Goal: Use online tool/utility: Utilize a website feature to perform a specific function

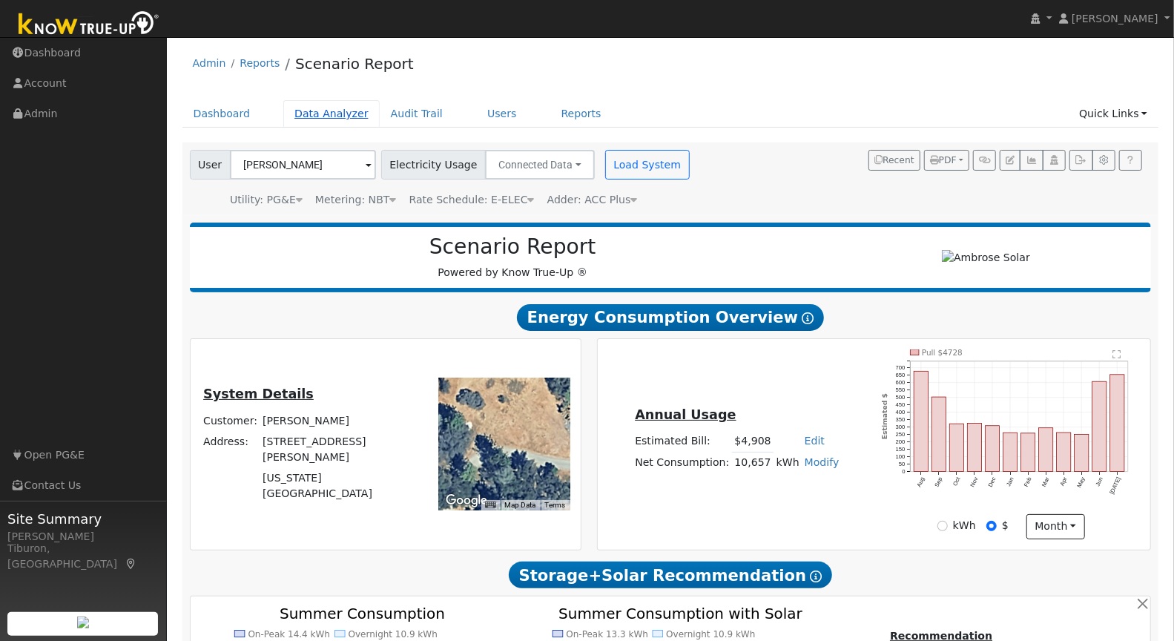
click at [327, 118] on link "Data Analyzer" at bounding box center [331, 113] width 96 height 27
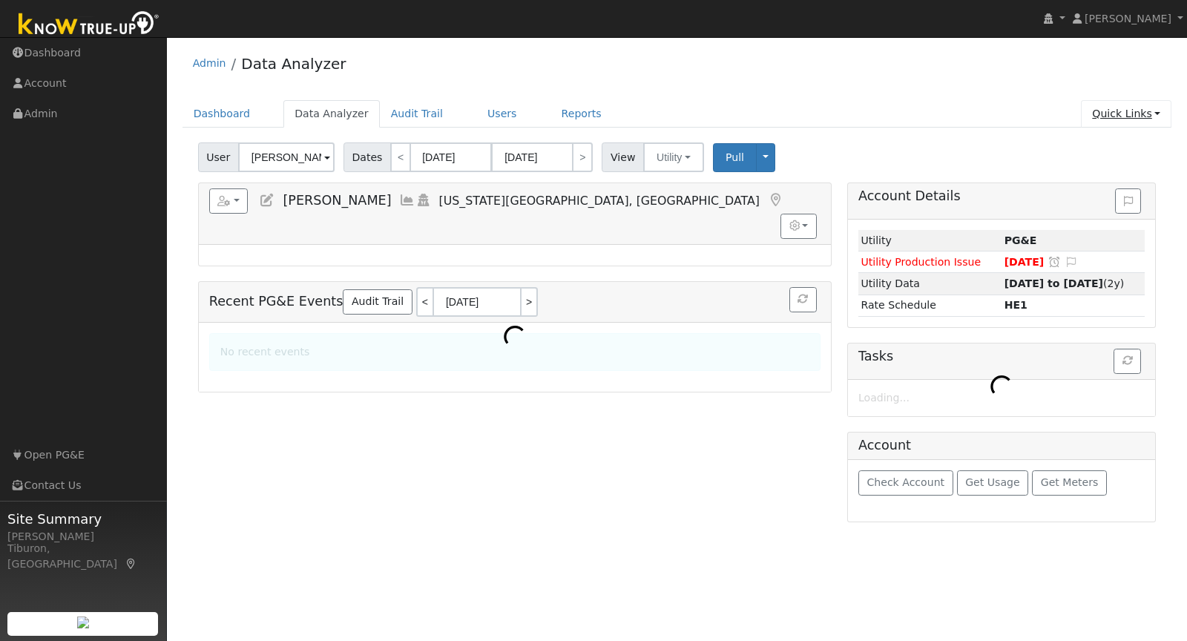
click at [1116, 113] on link "Quick Links" at bounding box center [1126, 113] width 90 height 27
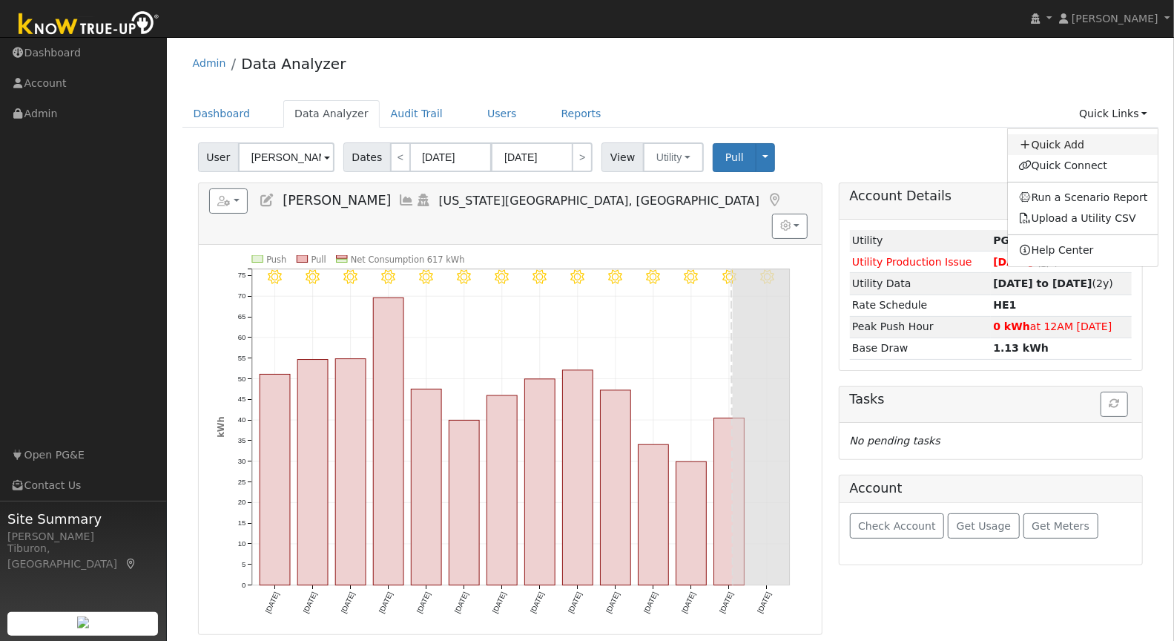
click at [1072, 142] on link "Quick Add" at bounding box center [1083, 144] width 151 height 21
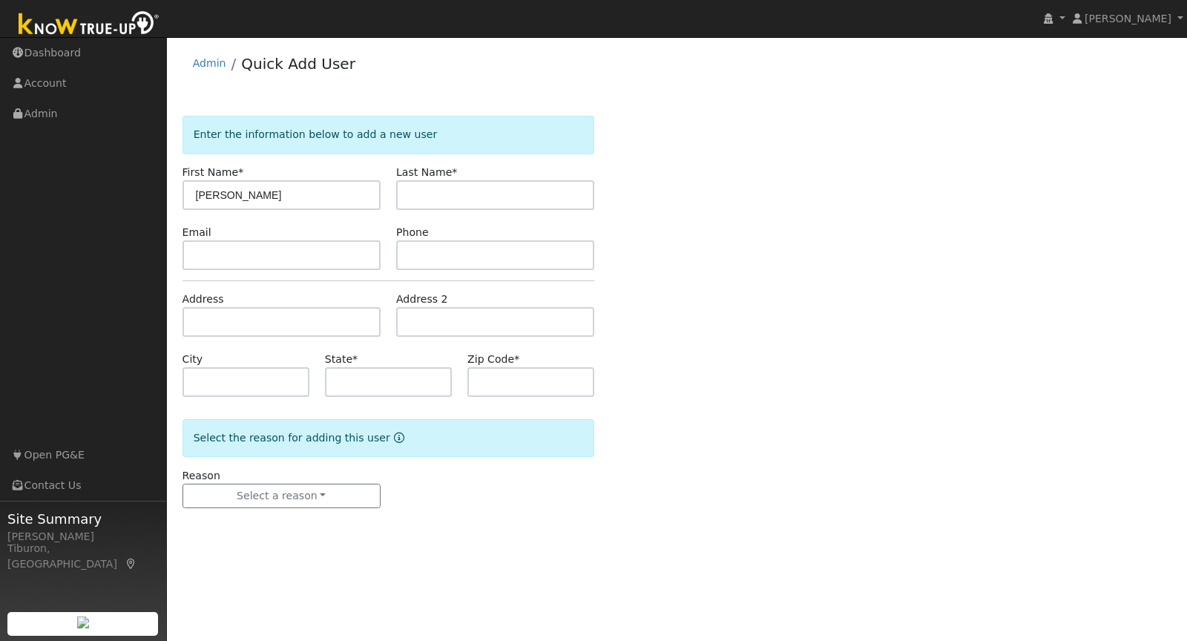
type input "[PERSON_NAME]"
click at [254, 312] on input "text" at bounding box center [281, 322] width 198 height 30
paste input "Rocklin, [GEOGRAPHIC_DATA]"
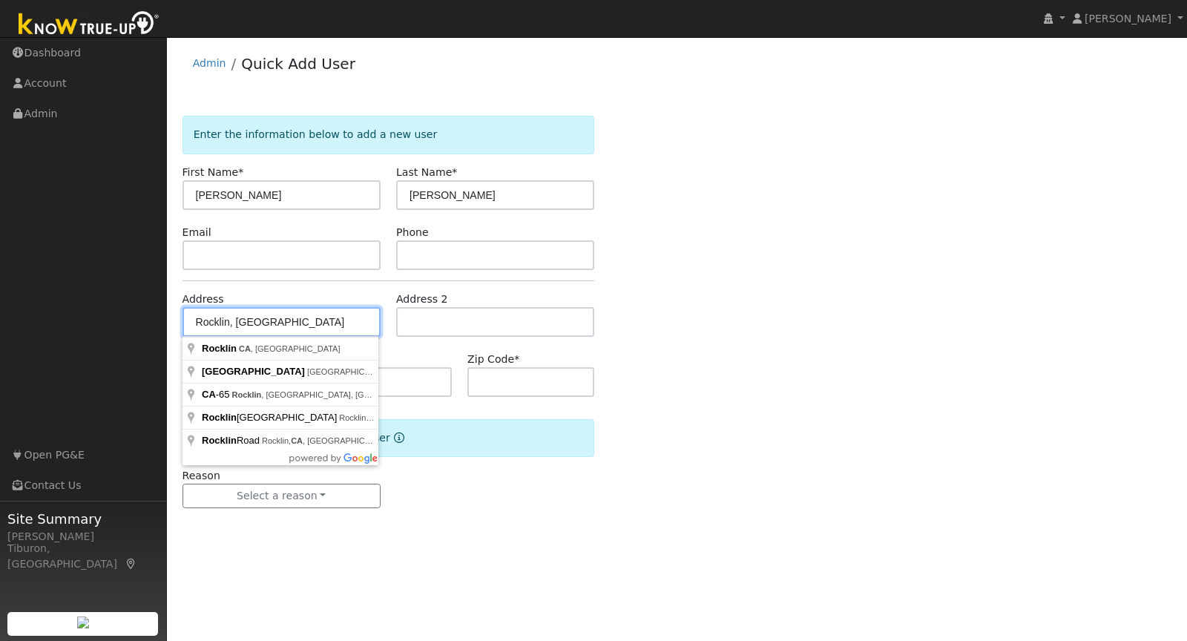
drag, startPoint x: 280, startPoint y: 328, endPoint x: 140, endPoint y: 315, distance: 140.0
click at [140, 315] on div "[PERSON_NAME] [PERSON_NAME] Profile My Company Help Center Terms Of Service See…" at bounding box center [593, 339] width 1187 height 604
type input "Rocklin, [GEOGRAPHIC_DATA]"
drag, startPoint x: 274, startPoint y: 322, endPoint x: 169, endPoint y: 318, distance: 105.4
click at [169, 318] on div "User Profile First name Last name Email Email Notifications No Emails No Emails…" at bounding box center [677, 339] width 1020 height 604
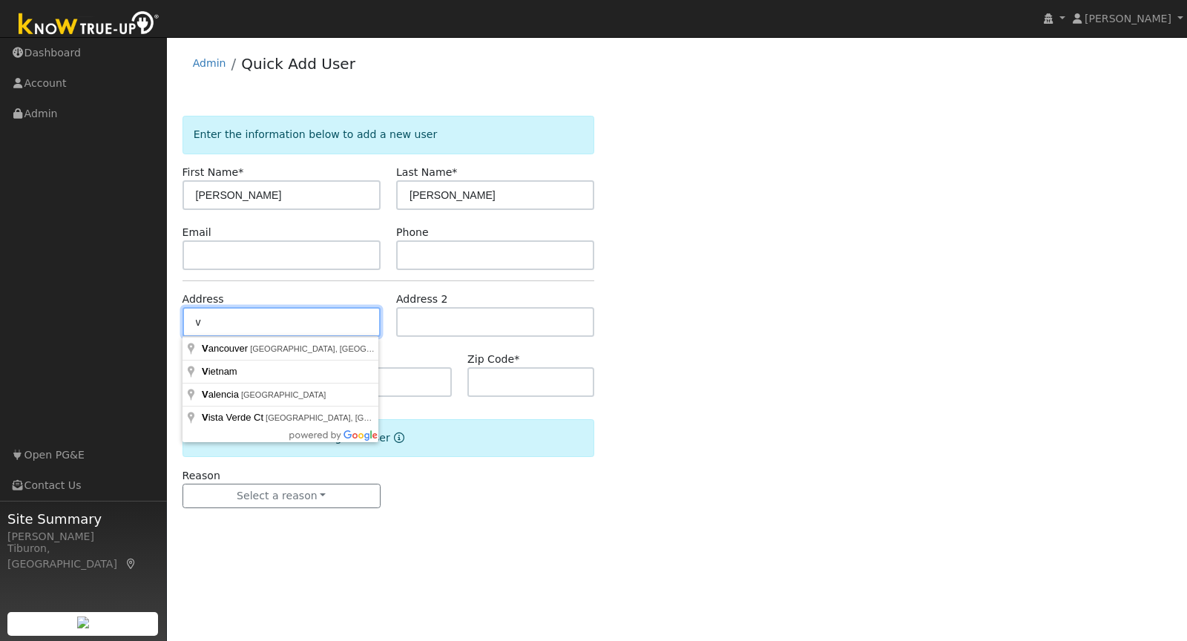
drag, startPoint x: 220, startPoint y: 325, endPoint x: 168, endPoint y: 324, distance: 51.9
click at [168, 324] on div "User Profile First name Last name Email Email Notifications No Emails No Emails…" at bounding box center [677, 339] width 1020 height 604
paste input "[STREET_ADDRESS]"
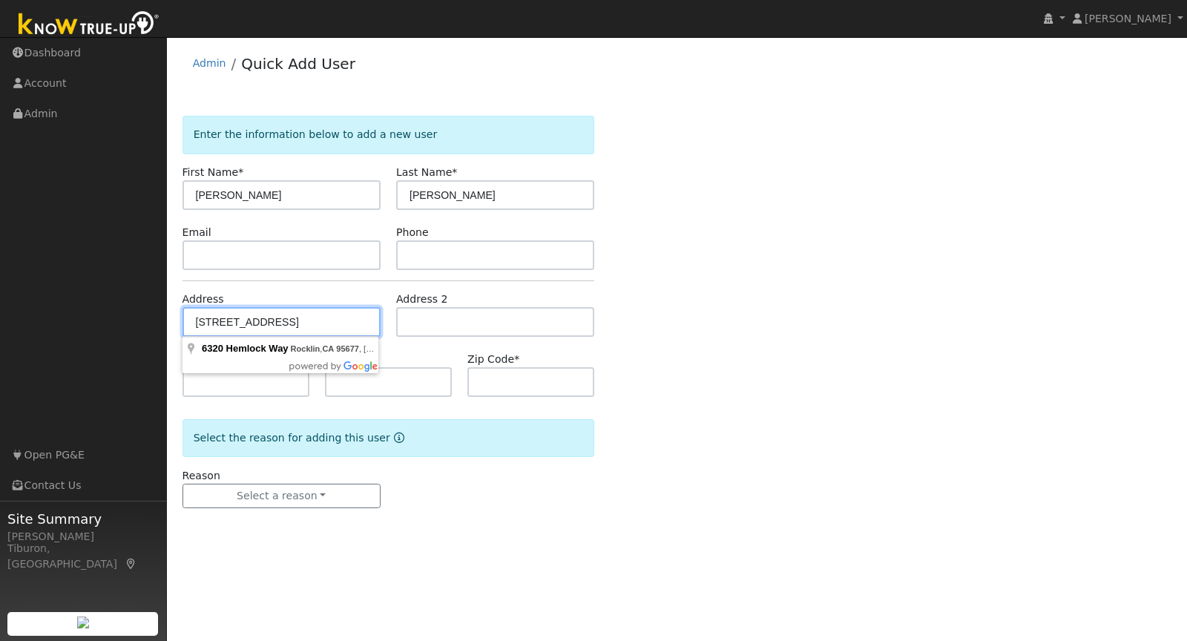
drag, startPoint x: 208, startPoint y: 322, endPoint x: 149, endPoint y: 320, distance: 59.4
click at [149, 320] on div "Gavin Steiner Gavin Steiner Profile My Company Help Center Terms Of Service See…" at bounding box center [593, 339] width 1187 height 604
type input "[STREET_ADDRESS]"
type input "Rocklin"
type input "CA"
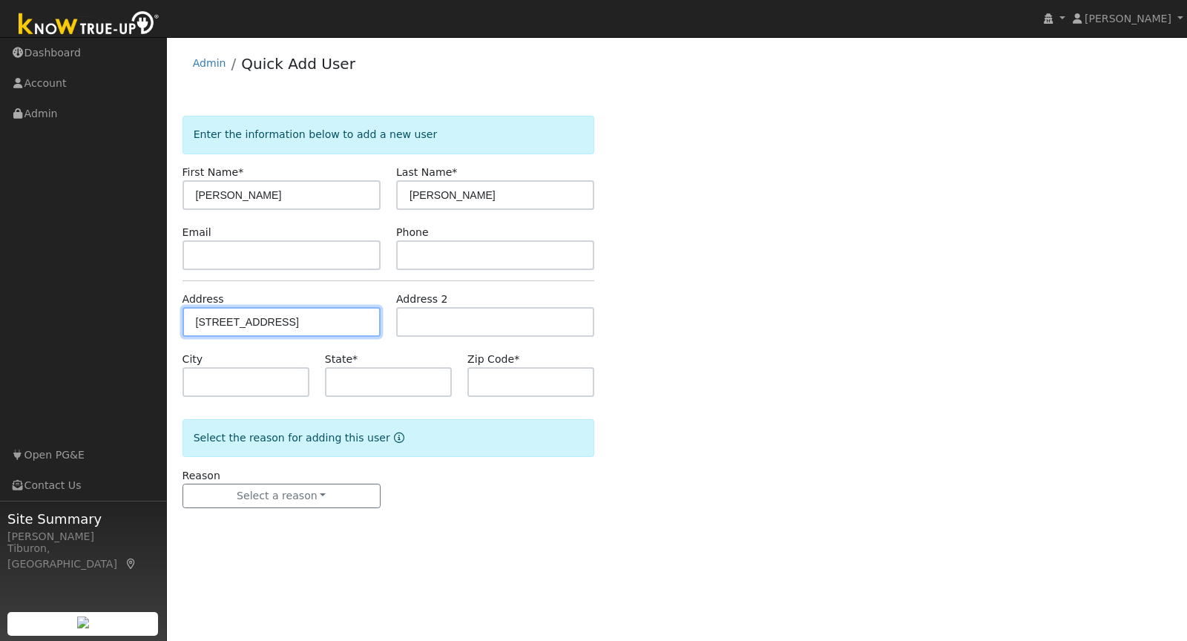
type input "95677"
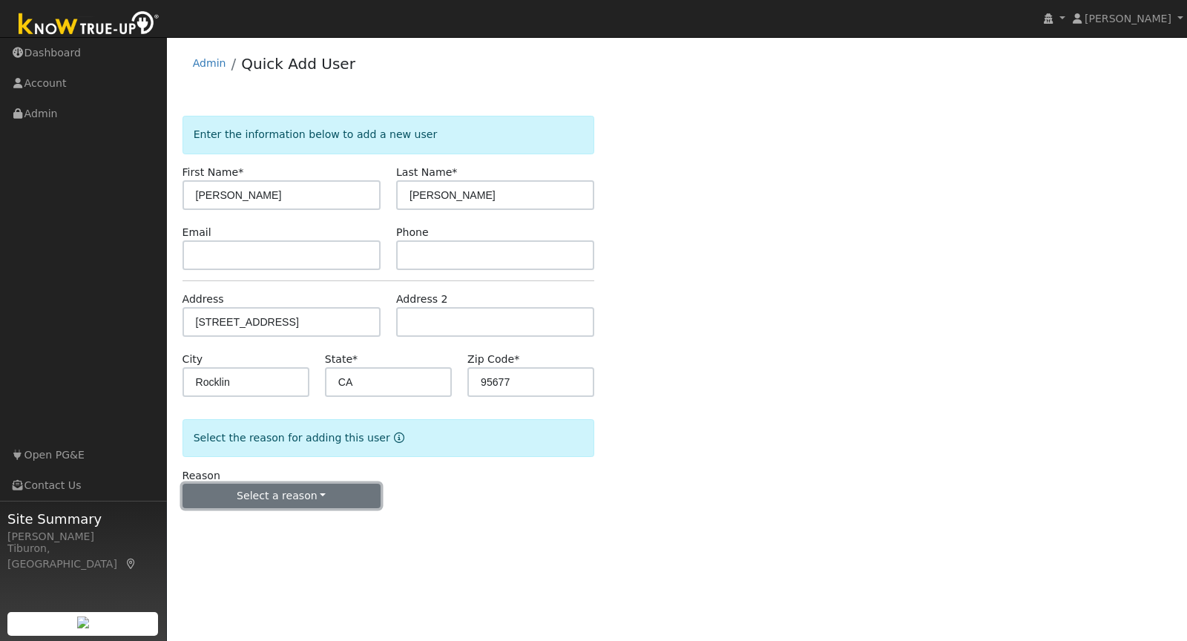
click at [295, 490] on button "Select a reason" at bounding box center [281, 496] width 198 height 25
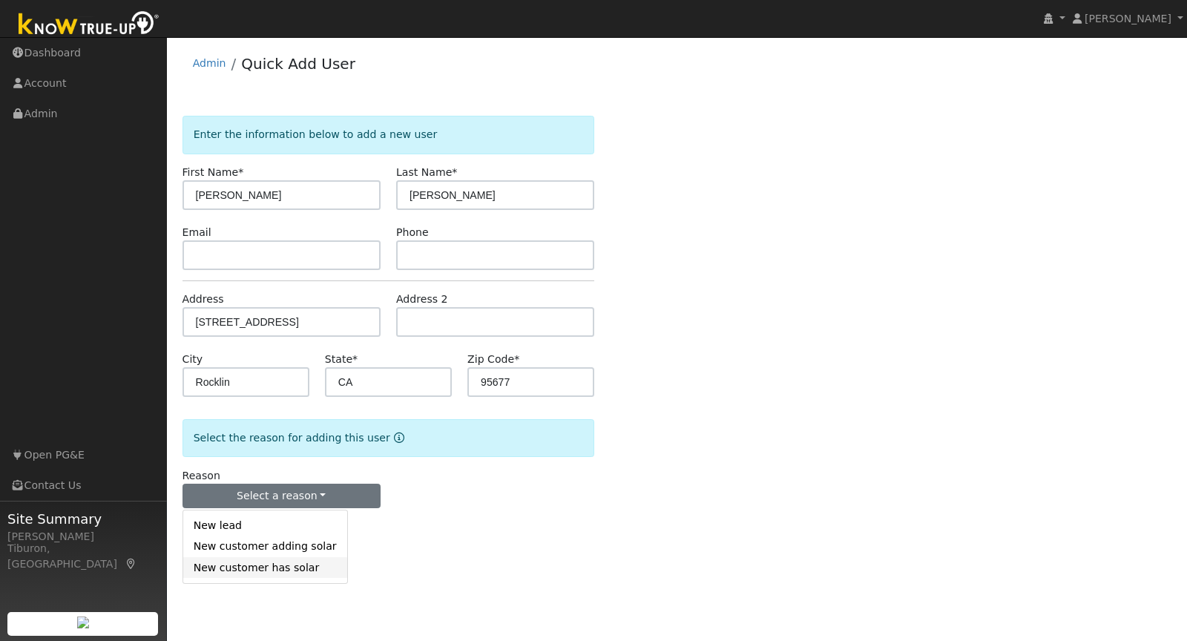
click at [266, 564] on link "New customer has solar" at bounding box center [265, 567] width 164 height 21
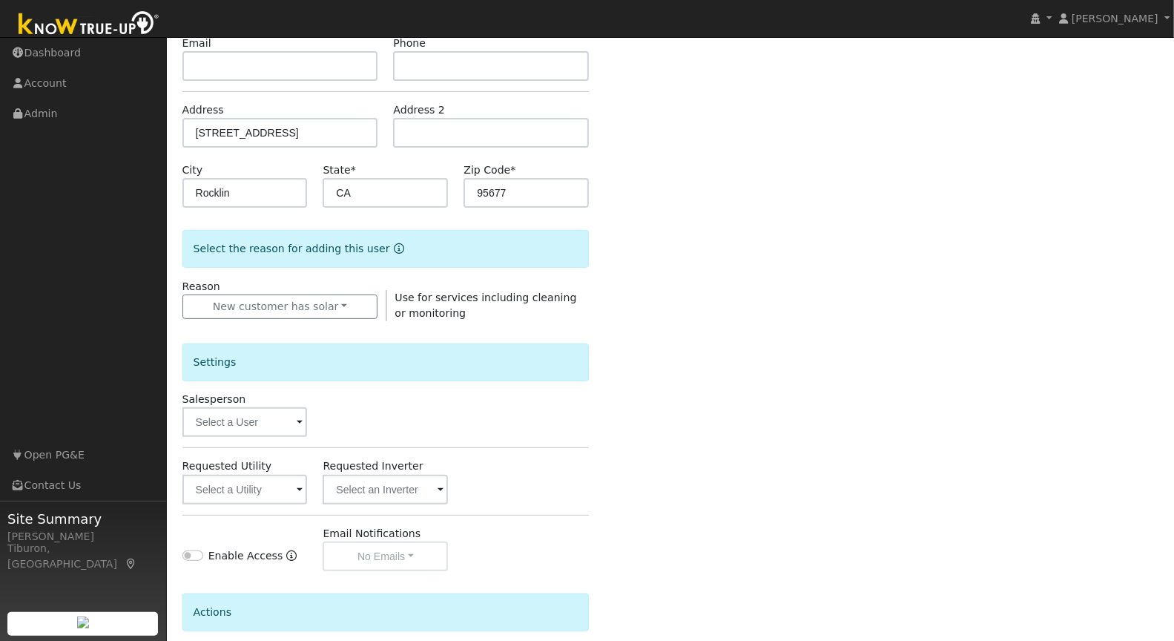
scroll to position [285, 0]
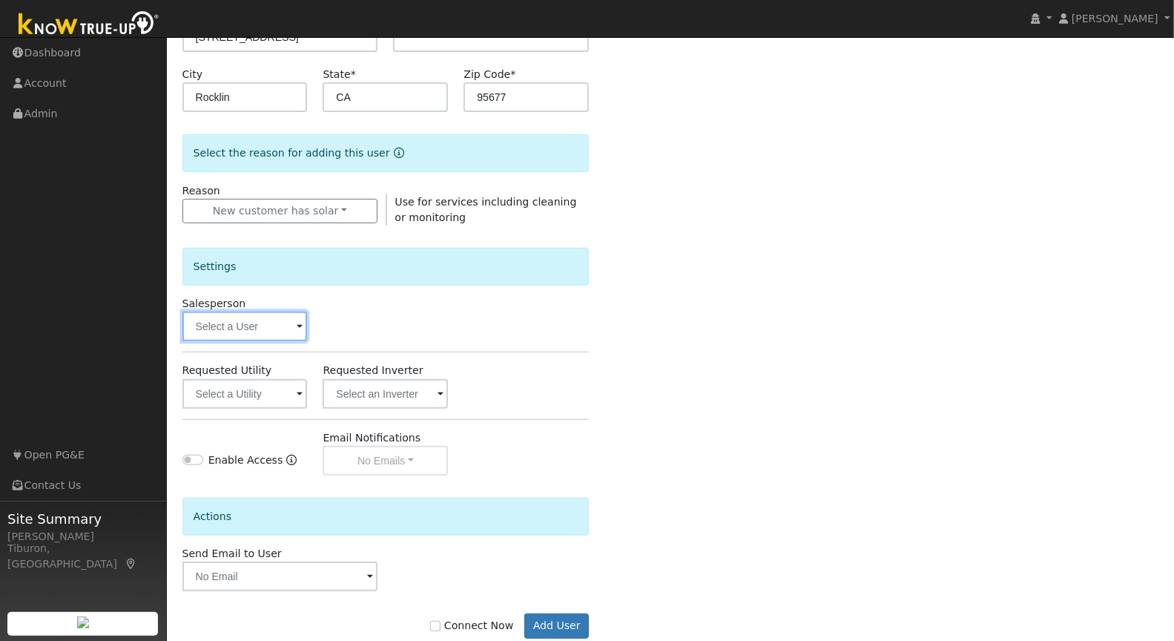
click at [226, 320] on input "text" at bounding box center [244, 327] width 125 height 30
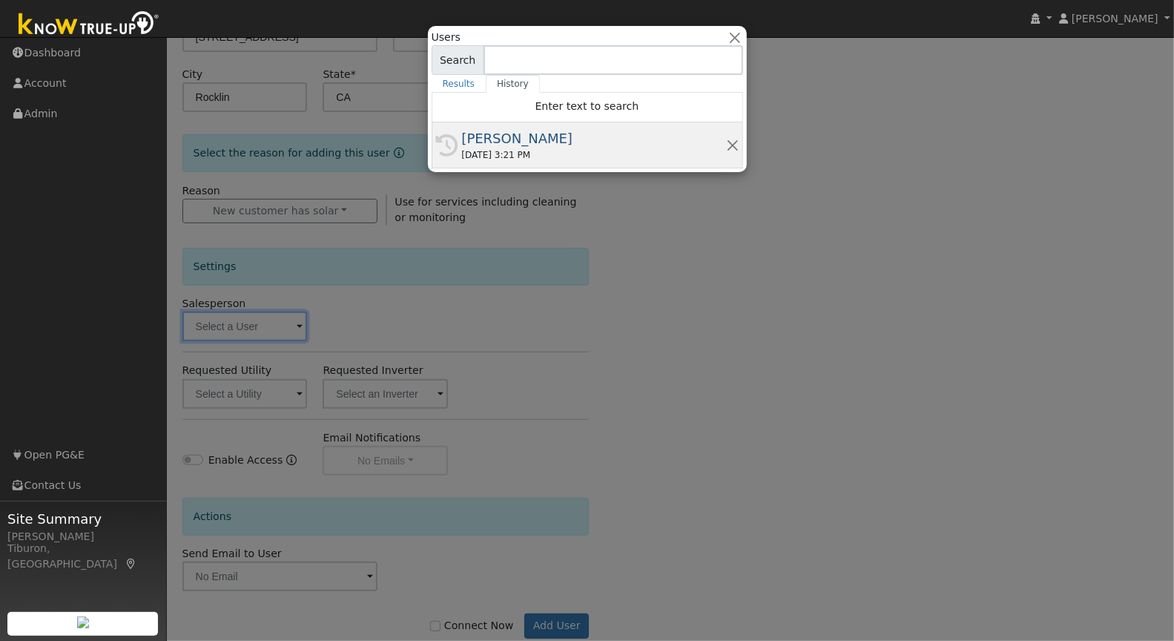
click at [527, 149] on div "08/21/2025 3:21 PM" at bounding box center [594, 154] width 264 height 13
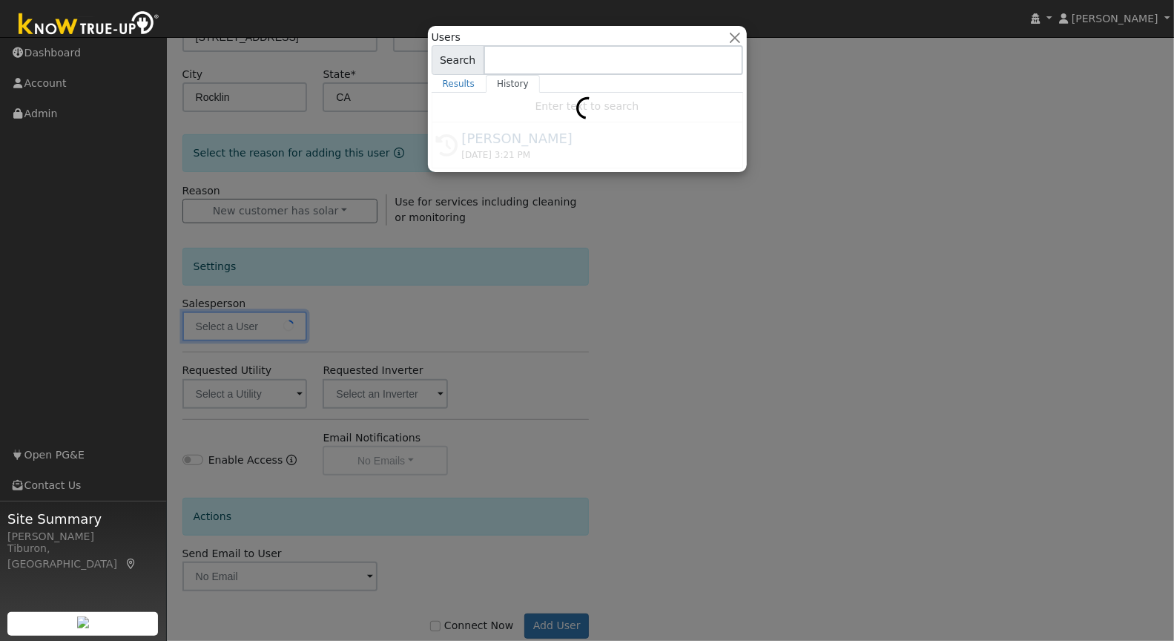
type input "[PERSON_NAME]"
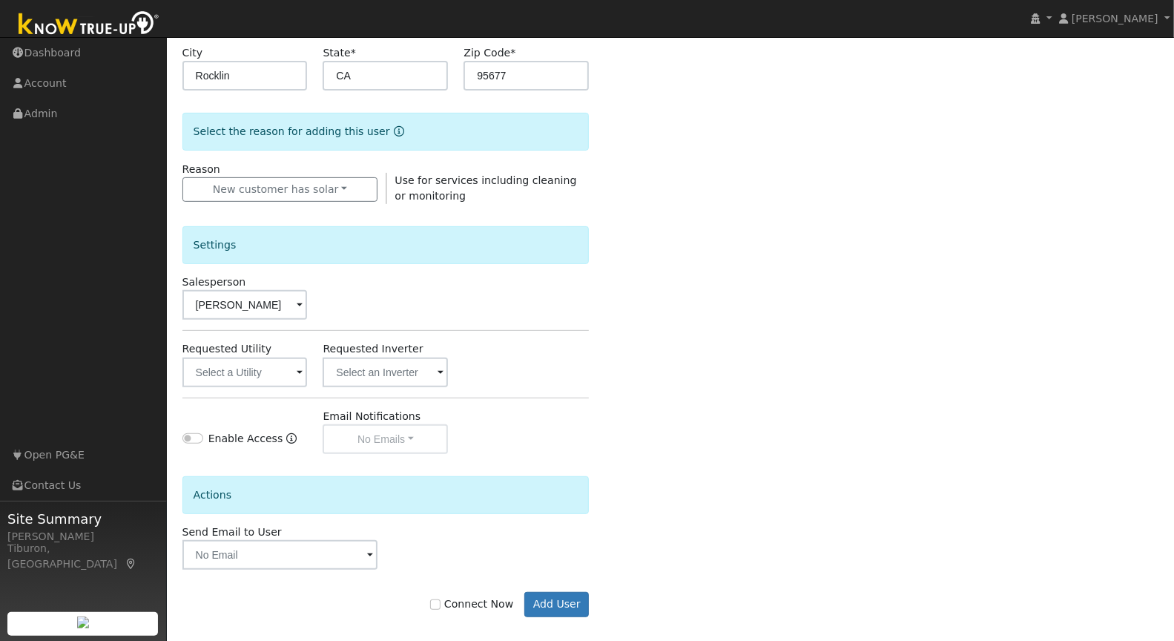
scroll to position [316, 0]
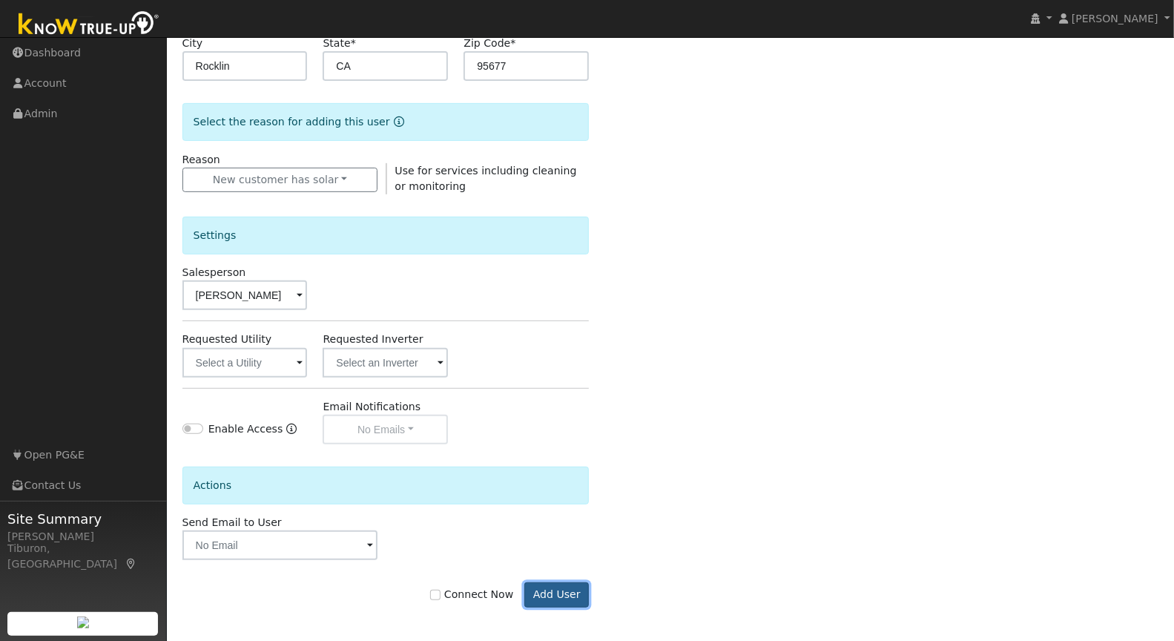
click at [551, 596] on button "Add User" at bounding box center [556, 594] width 65 height 25
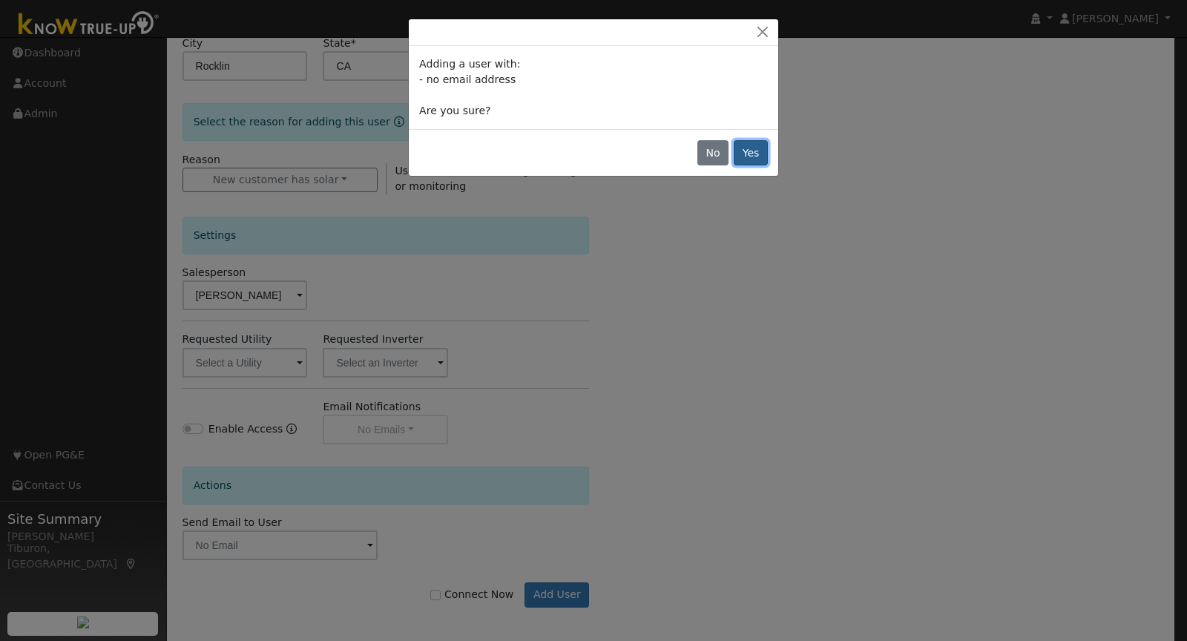
click at [747, 155] on button "Yes" at bounding box center [751, 152] width 34 height 25
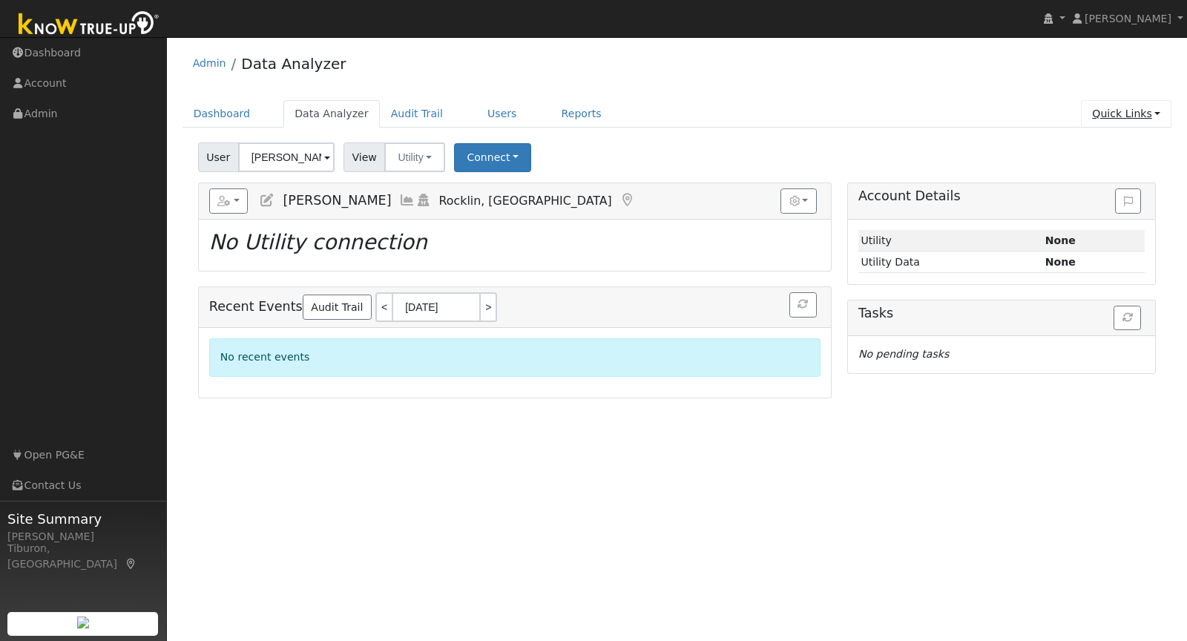
click at [1134, 112] on link "Quick Links" at bounding box center [1126, 113] width 90 height 27
click at [1100, 196] on link "Run a Scenario Report" at bounding box center [1096, 198] width 151 height 21
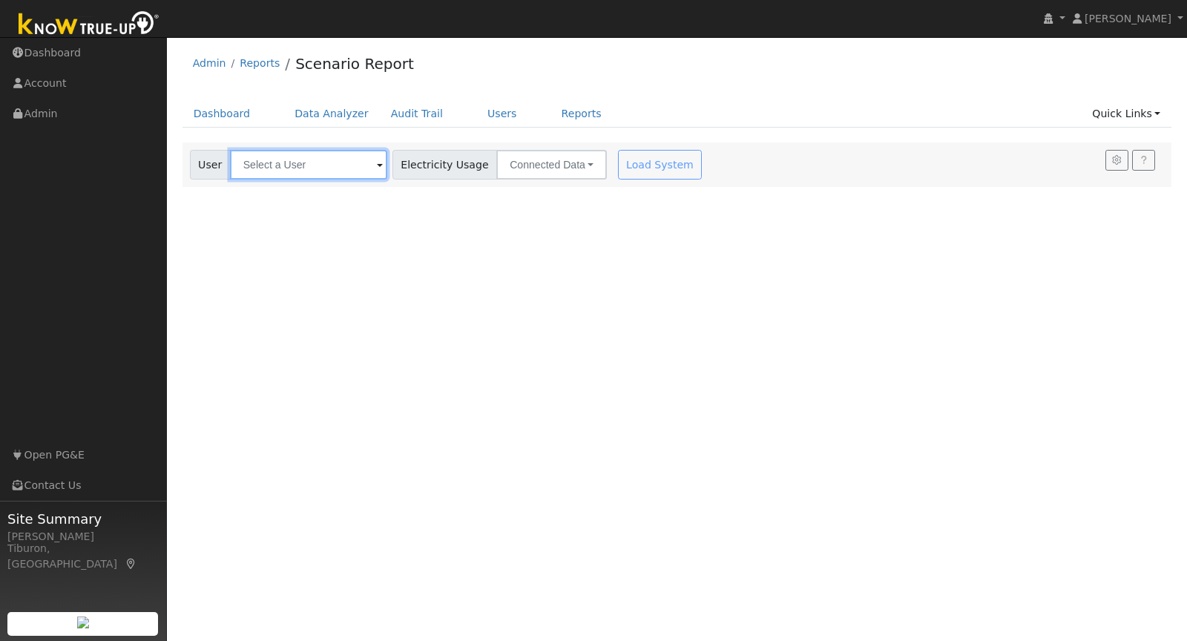
click at [280, 163] on input "text" at bounding box center [308, 165] width 157 height 30
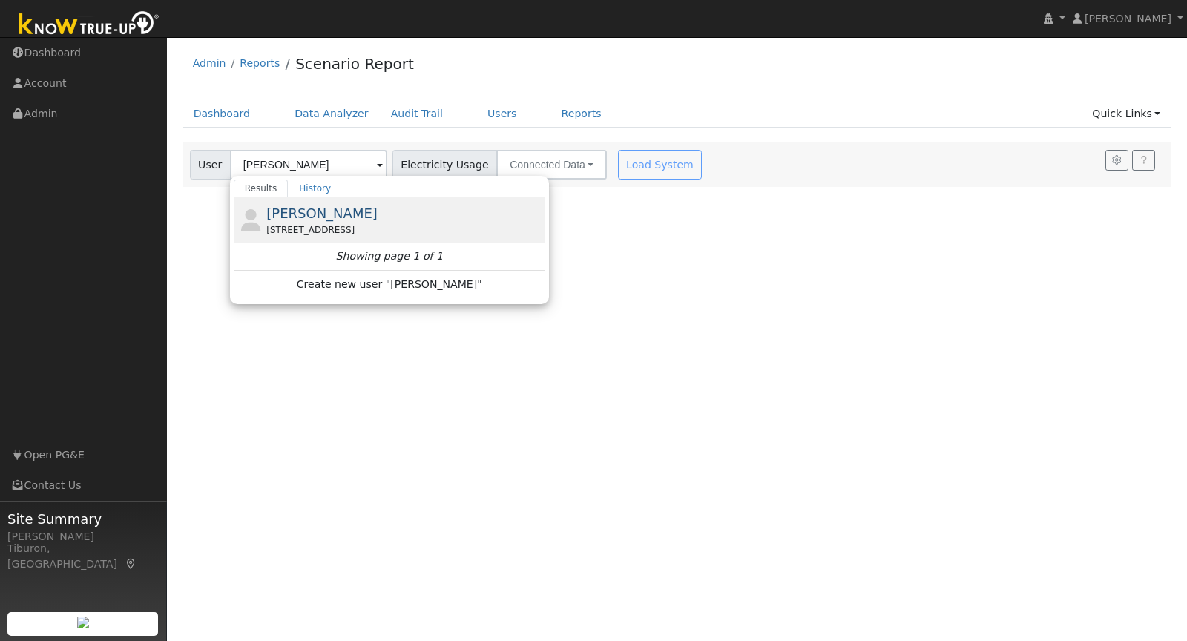
click at [328, 215] on span "[PERSON_NAME]" at bounding box center [321, 213] width 111 height 16
type input "[PERSON_NAME]"
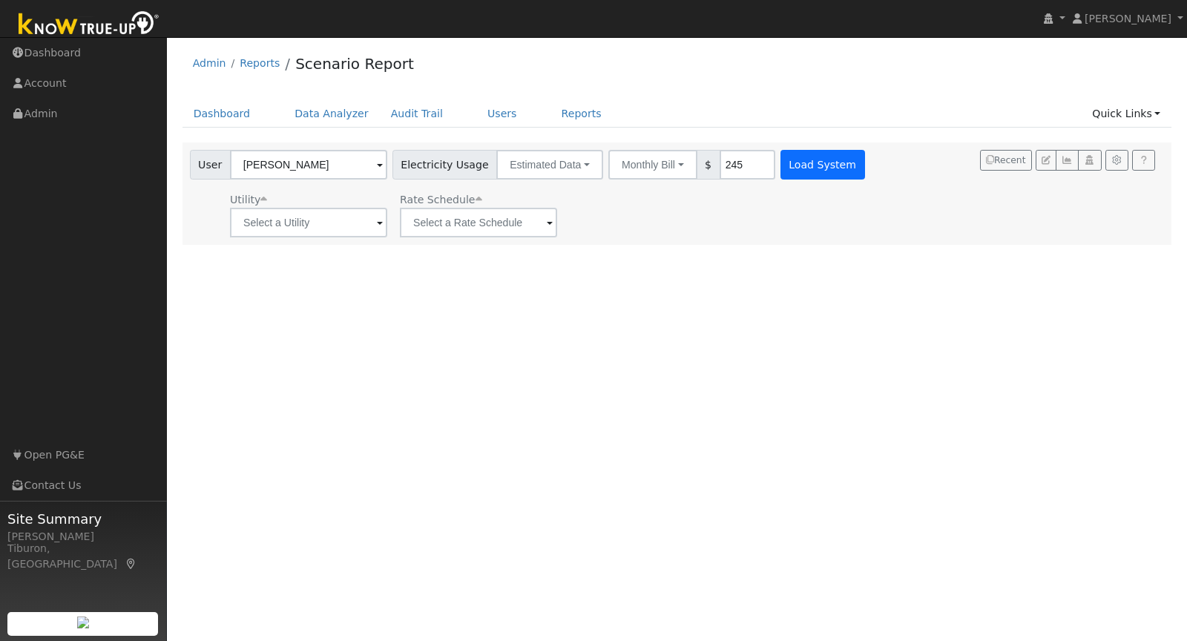
type input "245"
click at [788, 168] on button "Load System" at bounding box center [822, 165] width 85 height 30
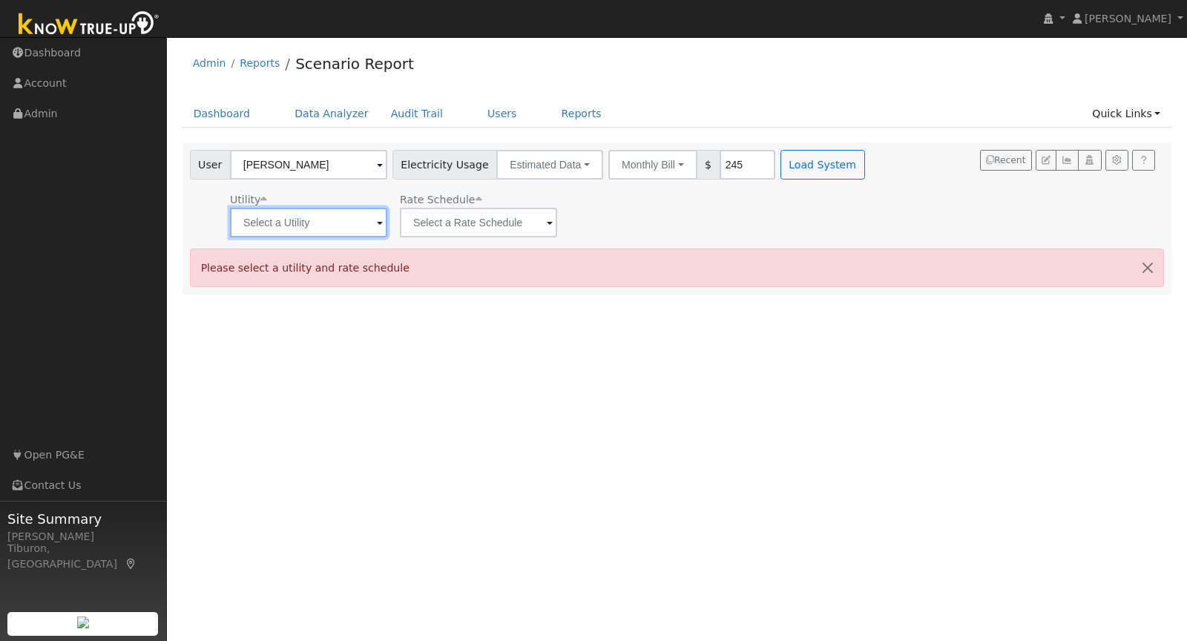
click at [309, 226] on input "text" at bounding box center [308, 223] width 157 height 30
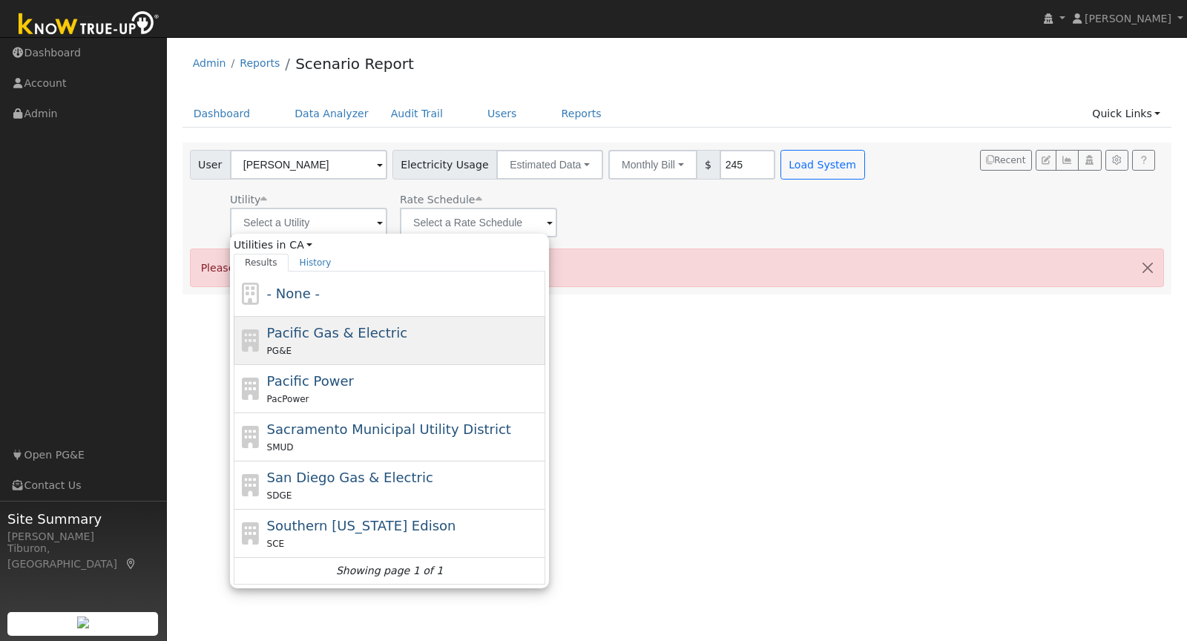
click at [331, 326] on span "Pacific Gas & Electric" at bounding box center [337, 333] width 140 height 16
type input "Pacific Gas & Electric"
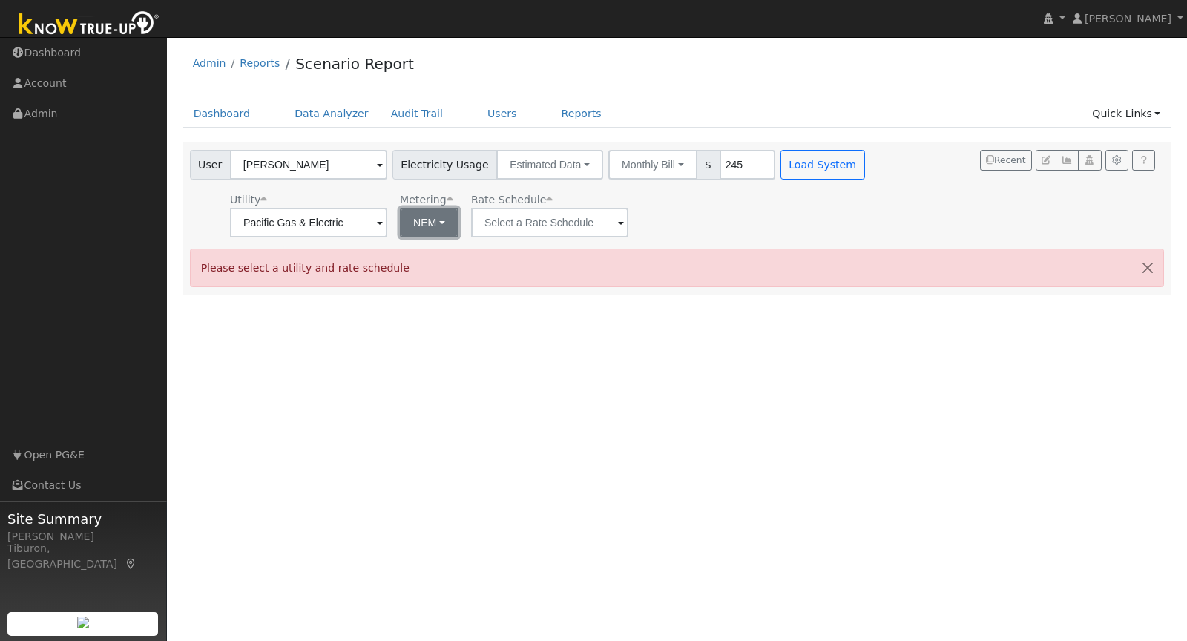
click at [430, 224] on button "NEM" at bounding box center [429, 223] width 59 height 30
click at [415, 280] on link "NBT" at bounding box center [434, 276] width 103 height 21
type input "E-ELEC"
click at [786, 167] on button "Load System" at bounding box center [822, 165] width 85 height 30
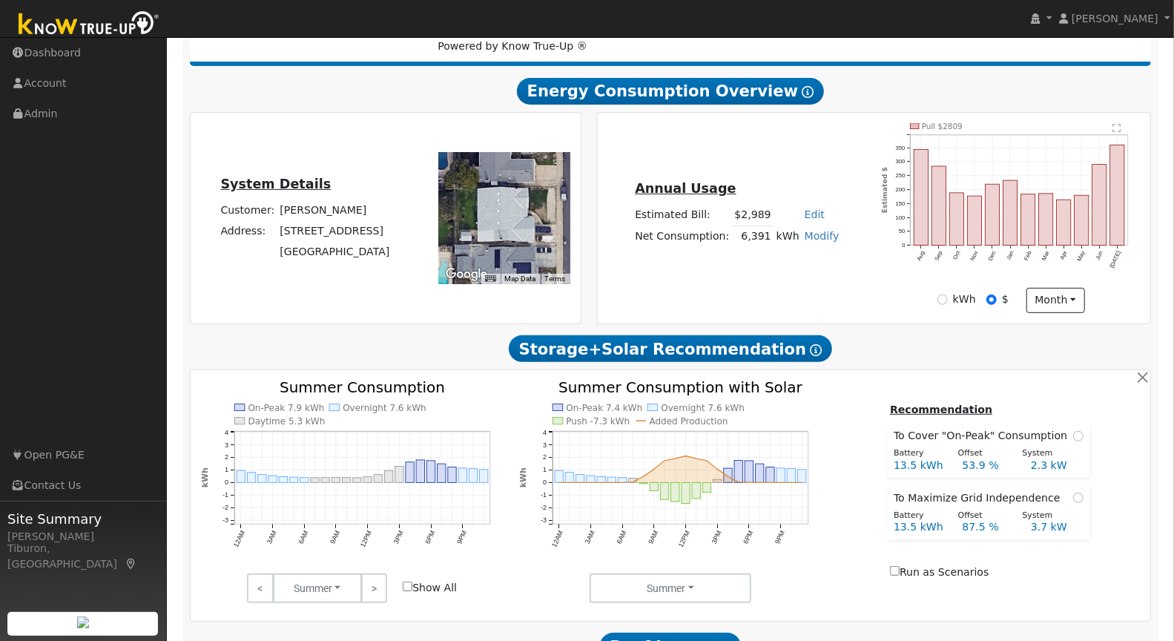
scroll to position [787, 0]
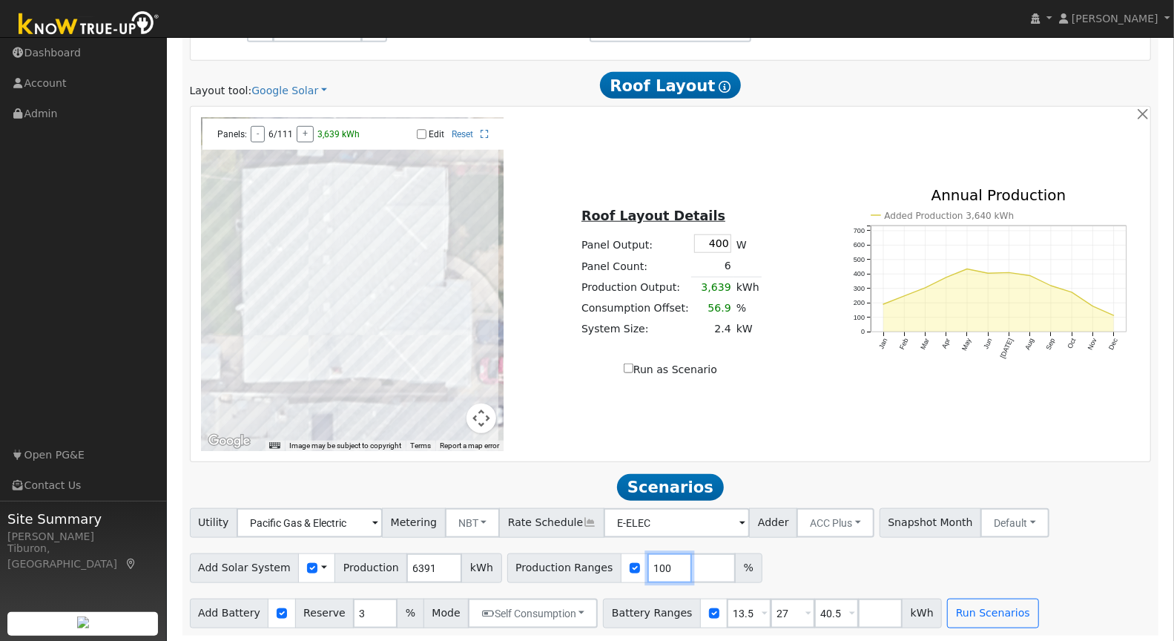
drag, startPoint x: 652, startPoint y: 564, endPoint x: 608, endPoint y: 564, distance: 43.8
click at [608, 564] on div "Production Ranges 100 %" at bounding box center [634, 568] width 255 height 30
type input "160.3"
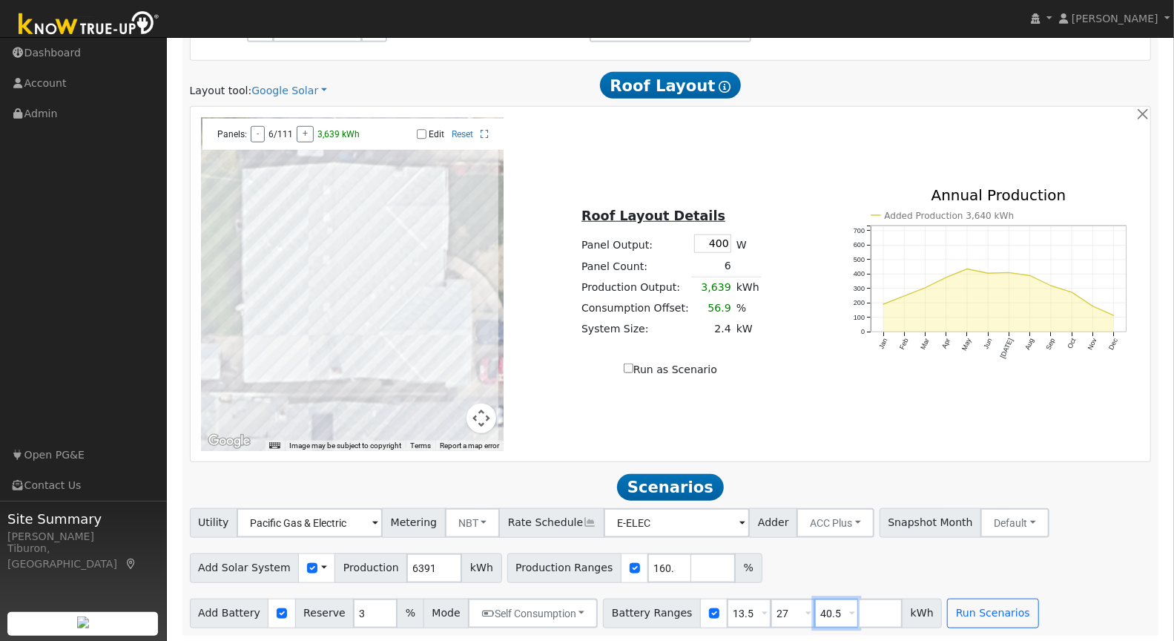
drag, startPoint x: 826, startPoint y: 613, endPoint x: 793, endPoint y: 613, distance: 32.6
click at [793, 613] on div "Battery Ranges 13.5 Overrides Reserve % Mode None None Self Consumption Peak Sa…" at bounding box center [772, 614] width 339 height 30
drag, startPoint x: 774, startPoint y: 606, endPoint x: 738, endPoint y: 613, distance: 36.2
click at [738, 613] on div "Battery Ranges 13.5 Overrides Reserve % Mode None None Self Consumption Peak Sa…" at bounding box center [750, 614] width 295 height 30
click at [871, 613] on button "Run Scenarios" at bounding box center [905, 614] width 91 height 30
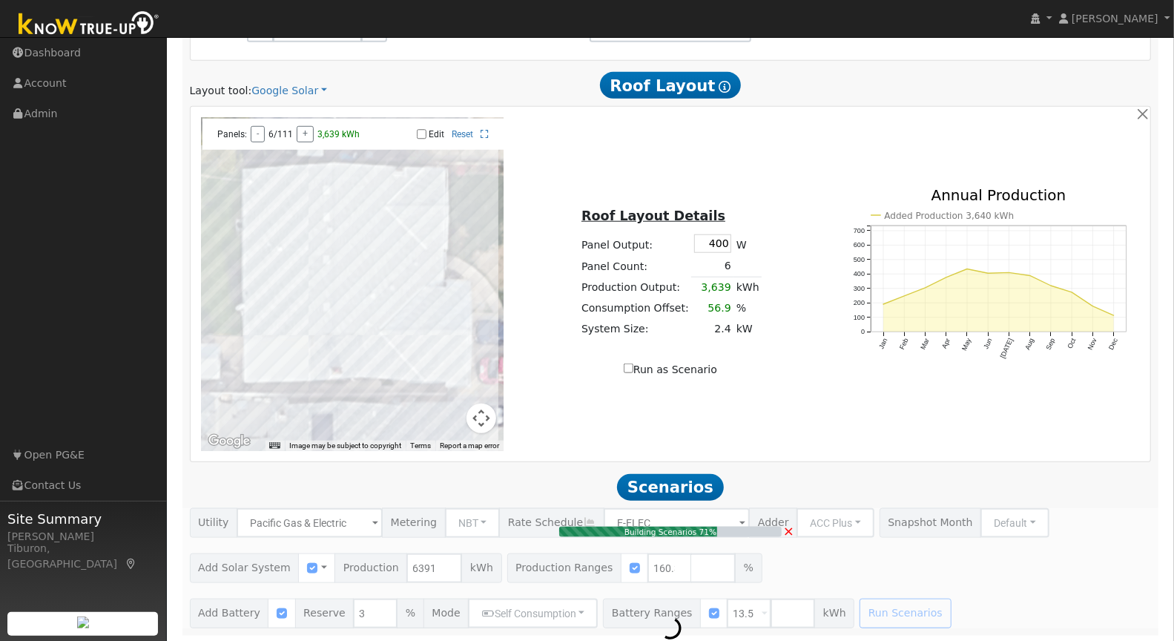
type input "6.8"
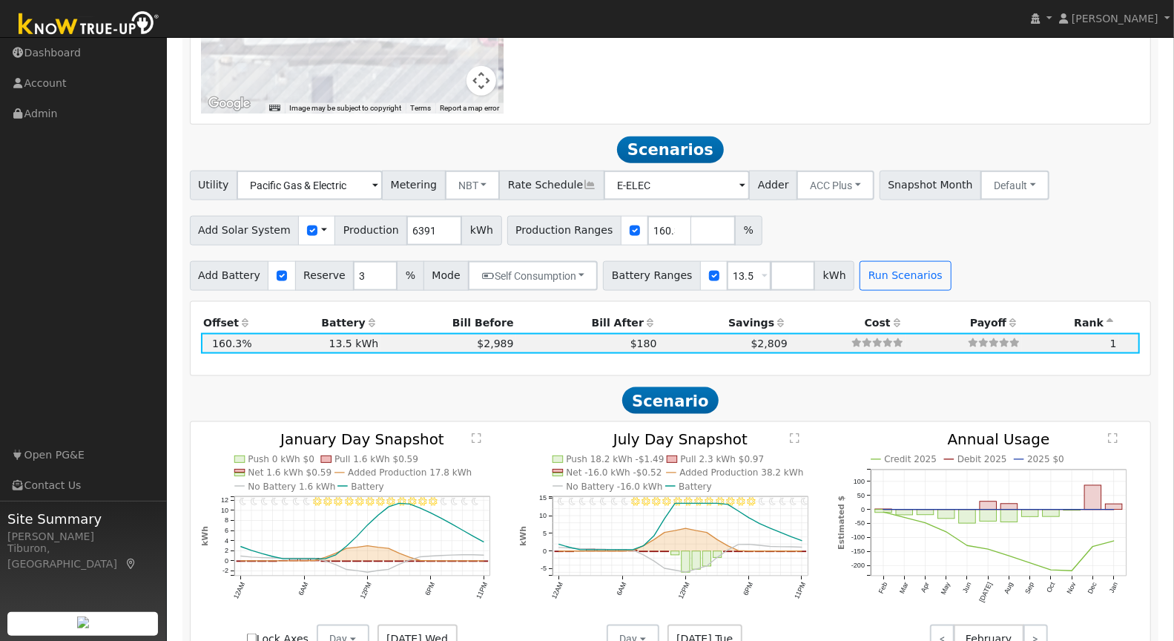
scroll to position [1213, 0]
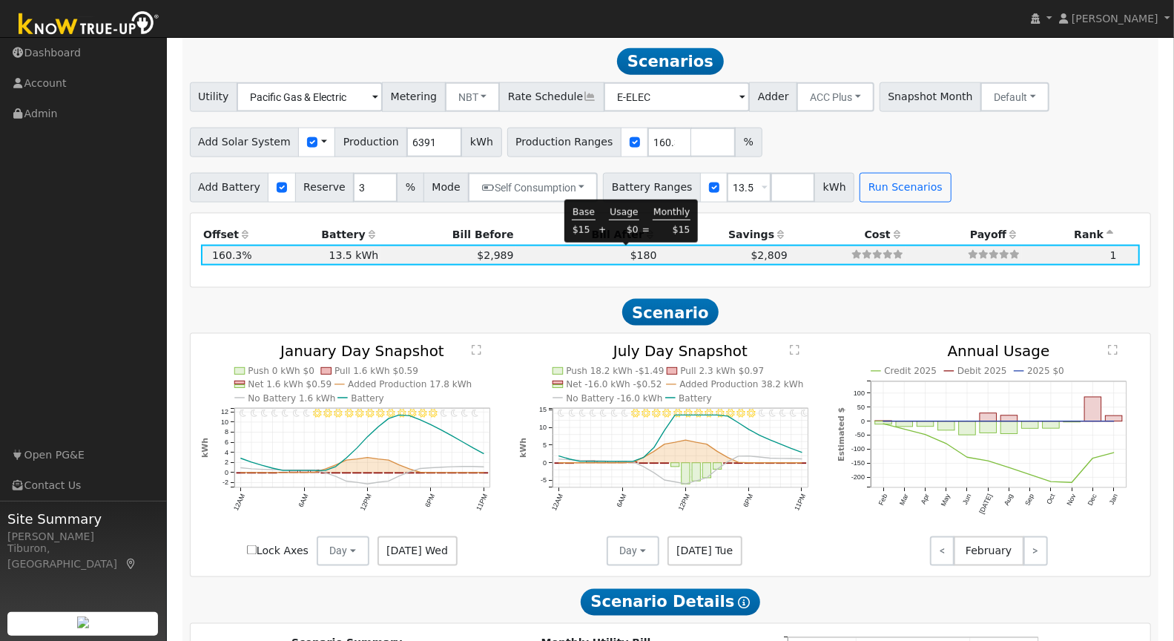
click at [631, 252] on span "$180" at bounding box center [644, 255] width 27 height 12
click at [477, 347] on text "" at bounding box center [477, 350] width 10 height 11
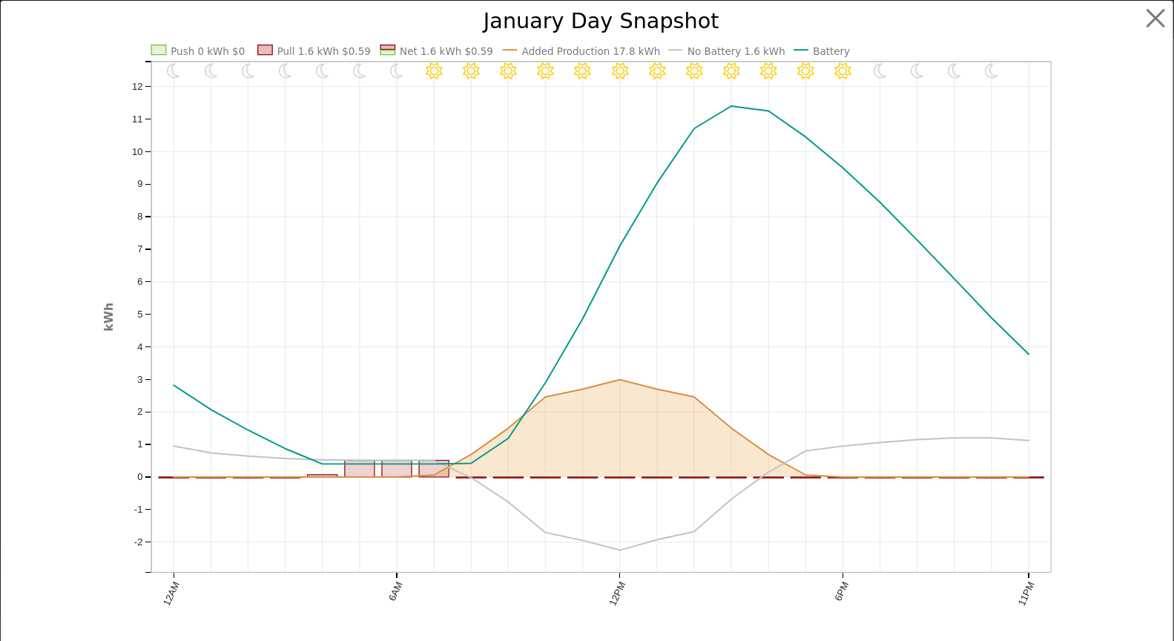
scroll to position [1218, 0]
click at [1164, 17] on button "button" at bounding box center [1169, 18] width 28 height 28
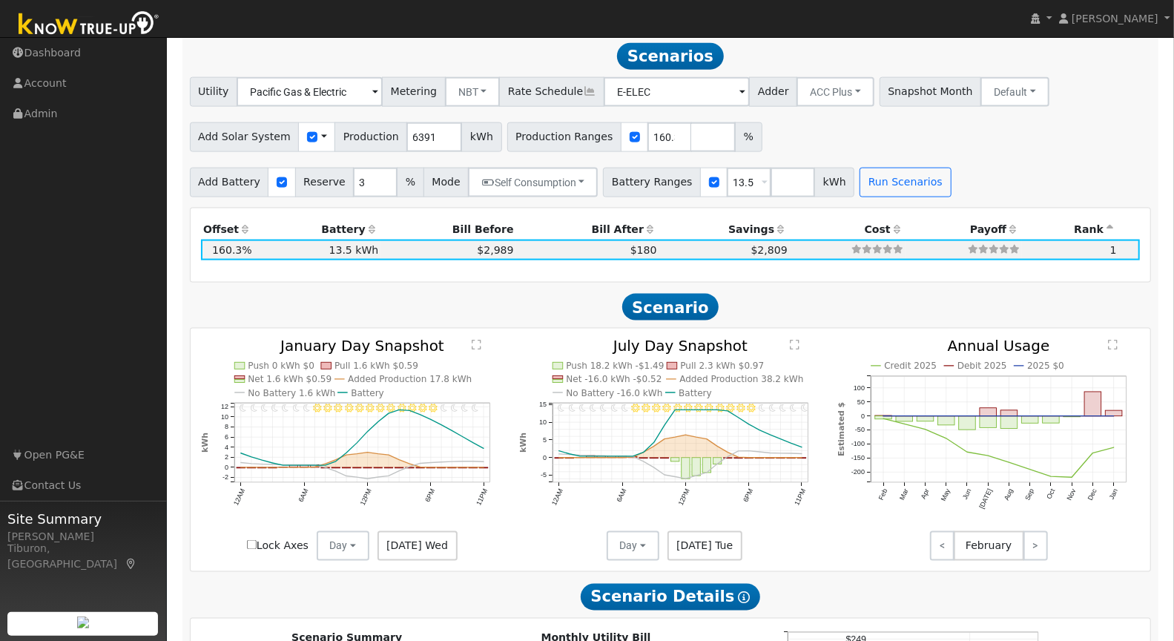
click at [795, 342] on text "" at bounding box center [795, 345] width 10 height 11
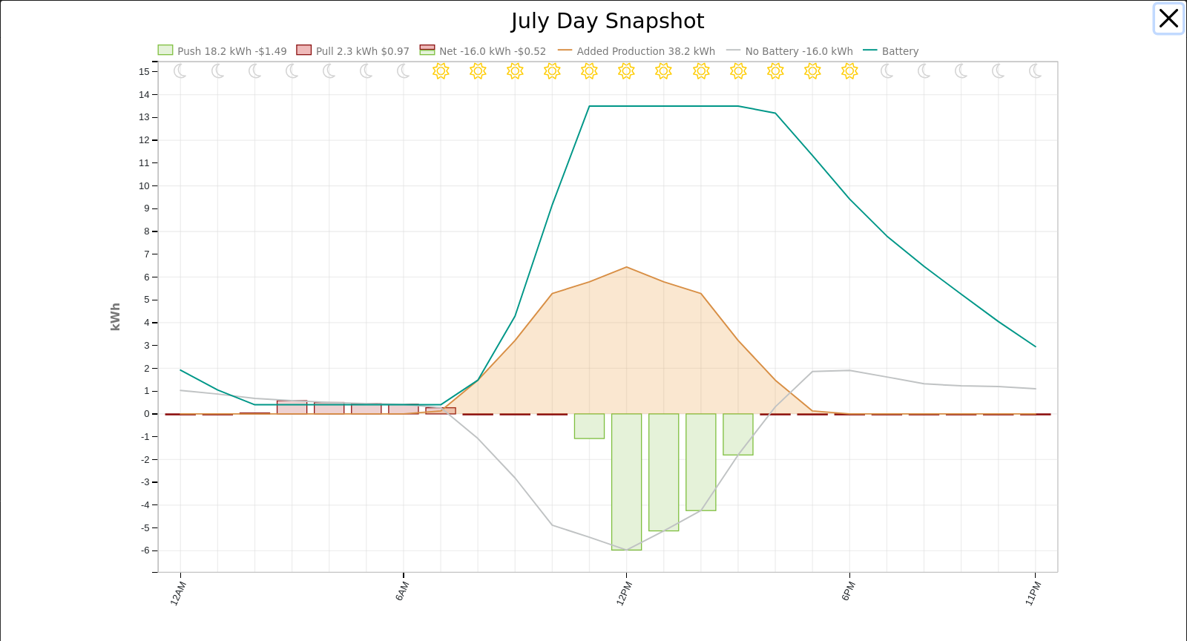
click at [1156, 22] on button "button" at bounding box center [1169, 18] width 28 height 28
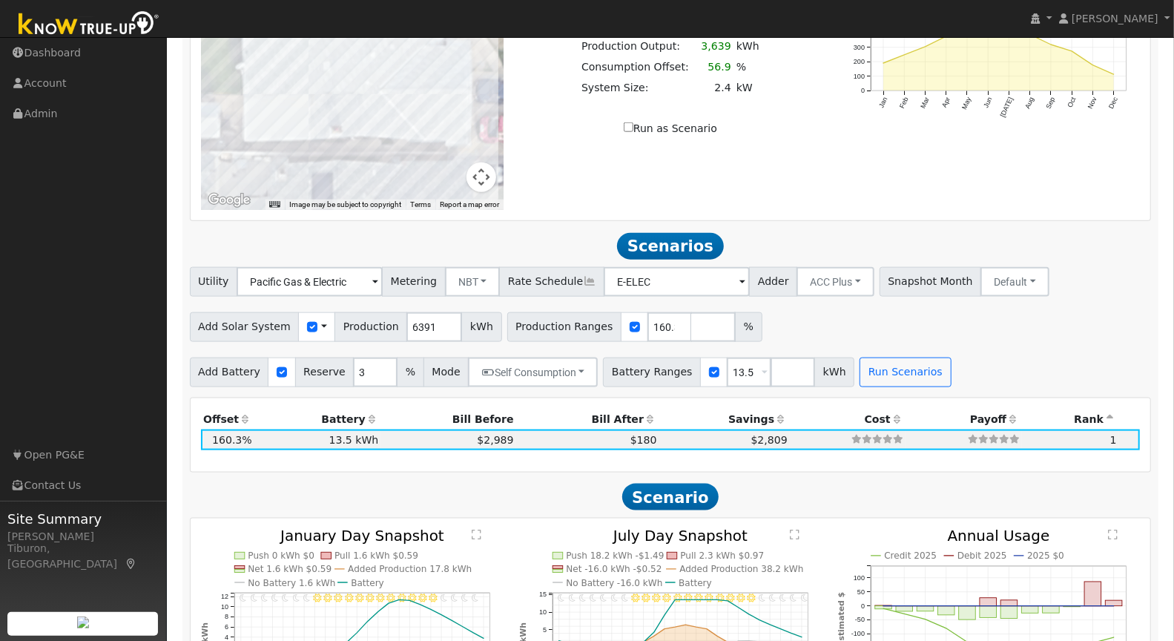
scroll to position [975, 0]
